Goal: Transaction & Acquisition: Purchase product/service

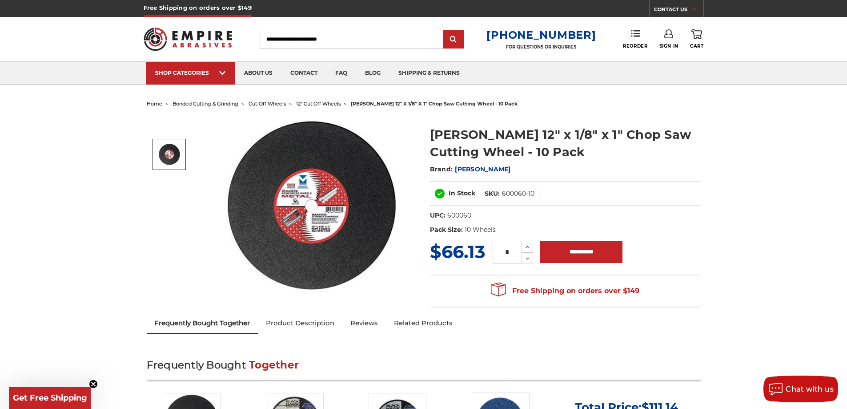
click at [260, 102] on span "cut-off wheels" at bounding box center [266, 103] width 37 height 6
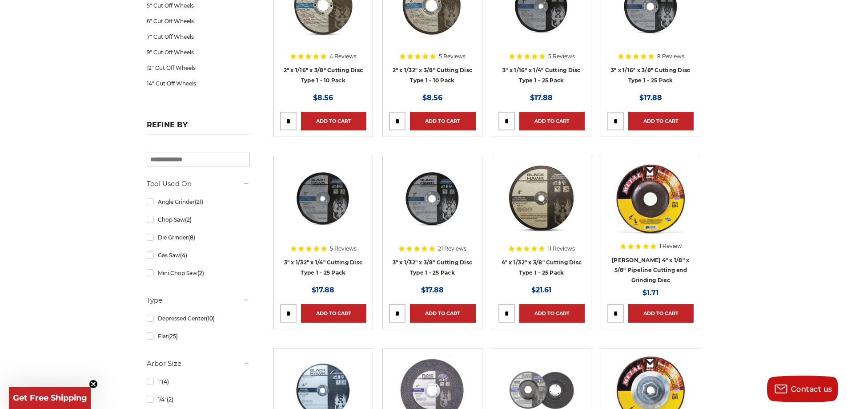
scroll to position [267, 0]
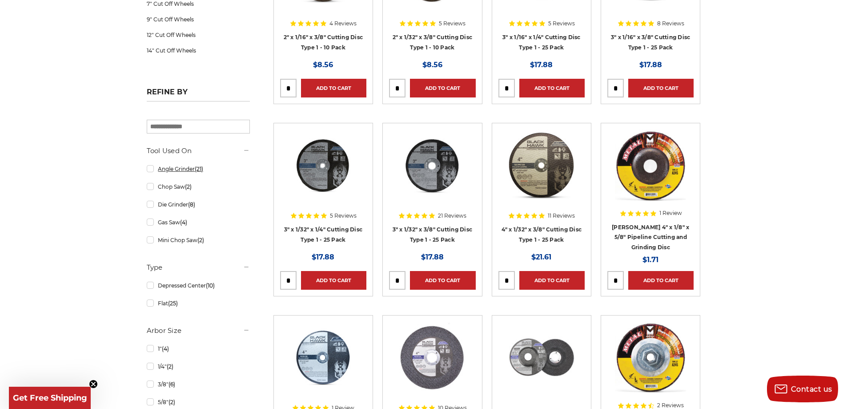
click at [187, 172] on link "Angle Grinder (21)" at bounding box center [198, 169] width 103 height 16
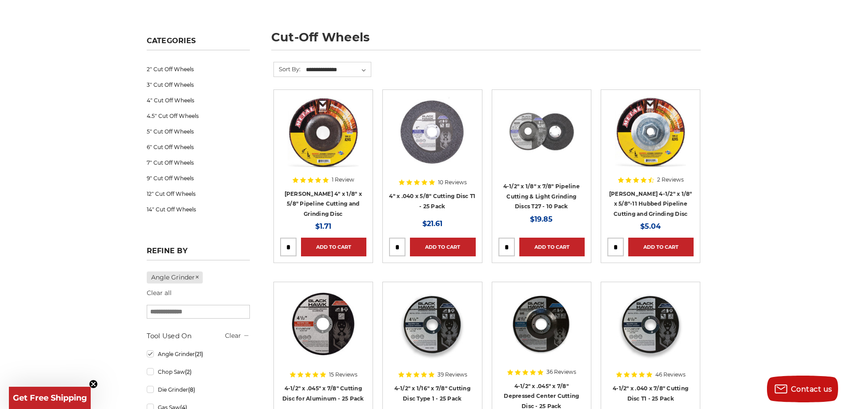
scroll to position [133, 0]
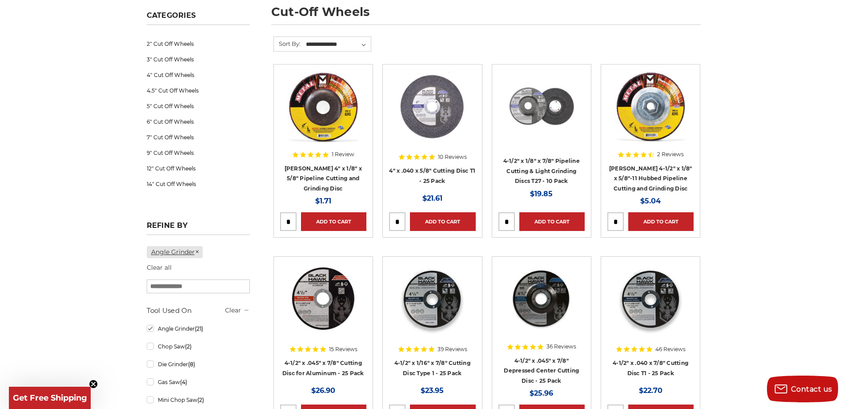
click at [200, 252] on icon at bounding box center [197, 251] width 5 height 5
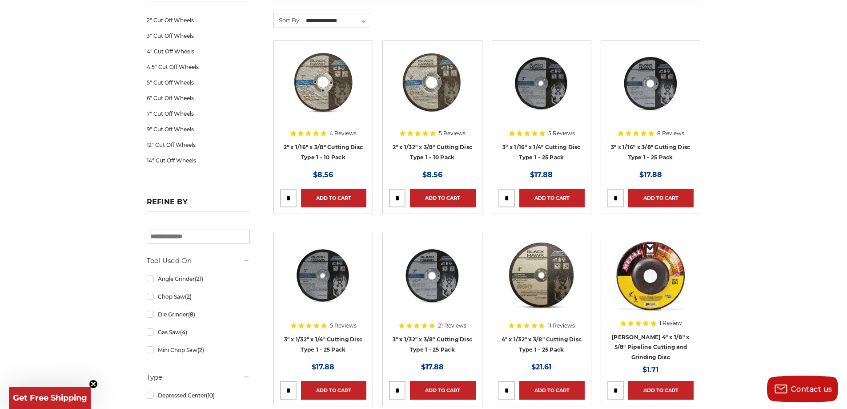
scroll to position [311, 0]
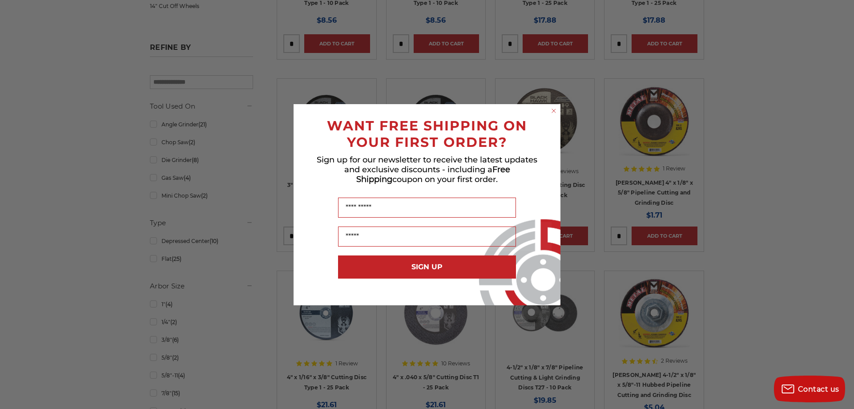
click at [549, 114] on icon "Close dialog" at bounding box center [553, 110] width 9 height 9
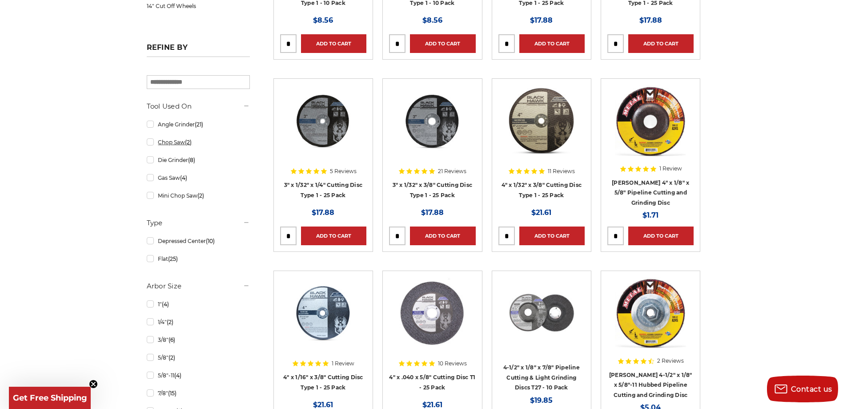
click at [163, 146] on link "Chop Saw (2)" at bounding box center [198, 142] width 103 height 16
